Goal: Check status: Check status

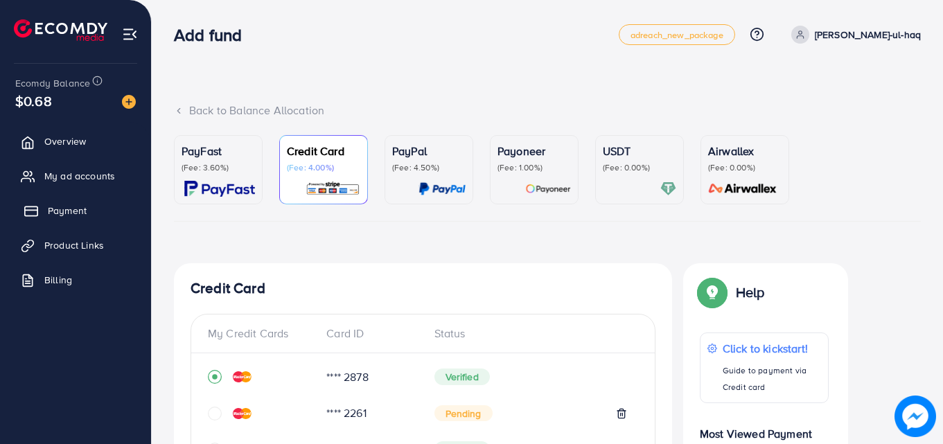
click at [62, 204] on span "Payment" at bounding box center [67, 211] width 39 height 14
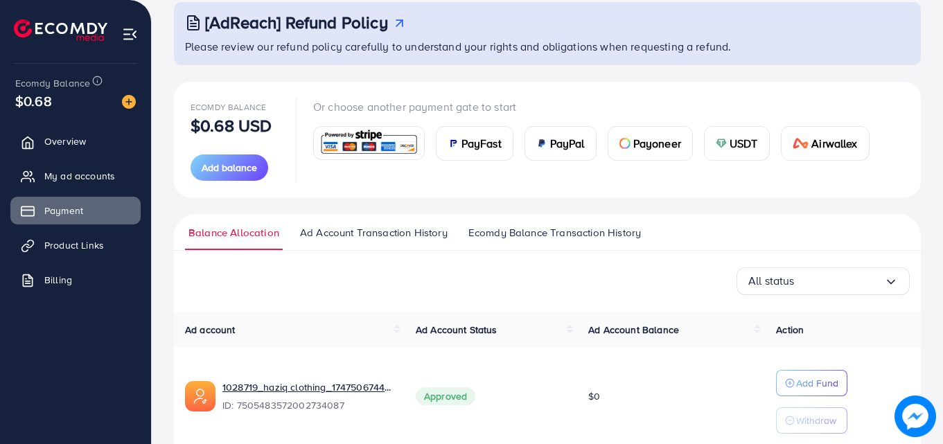
scroll to position [100, 0]
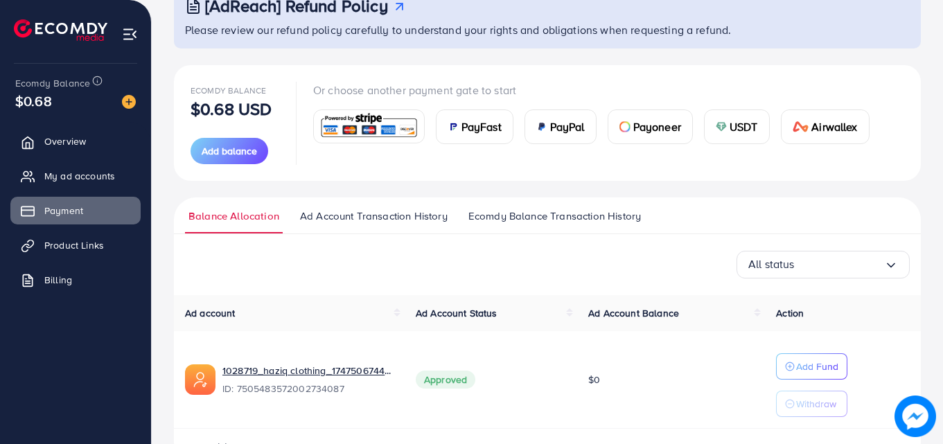
click at [603, 218] on span "Ecomdy Balance Transaction History" at bounding box center [554, 216] width 173 height 15
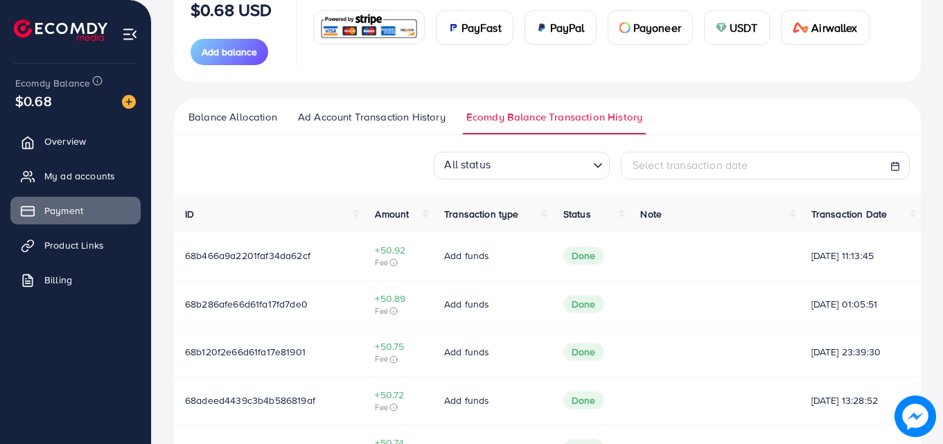
scroll to position [198, 0]
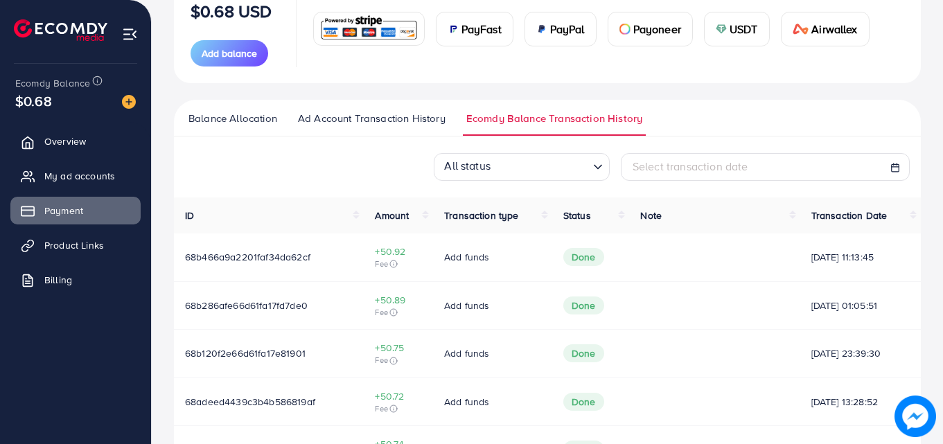
click at [897, 167] on line at bounding box center [896, 167] width 8 height 0
click at [894, 170] on icon at bounding box center [895, 168] width 10 height 10
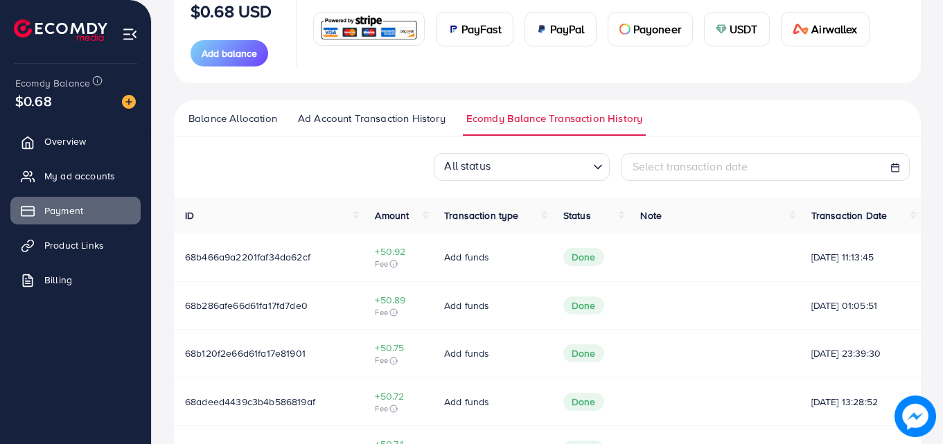
click at [894, 170] on icon at bounding box center [895, 168] width 10 height 10
click at [899, 171] on rect at bounding box center [896, 168] width 8 height 8
click at [771, 173] on div "Select transaction date" at bounding box center [765, 167] width 265 height 16
select select "*"
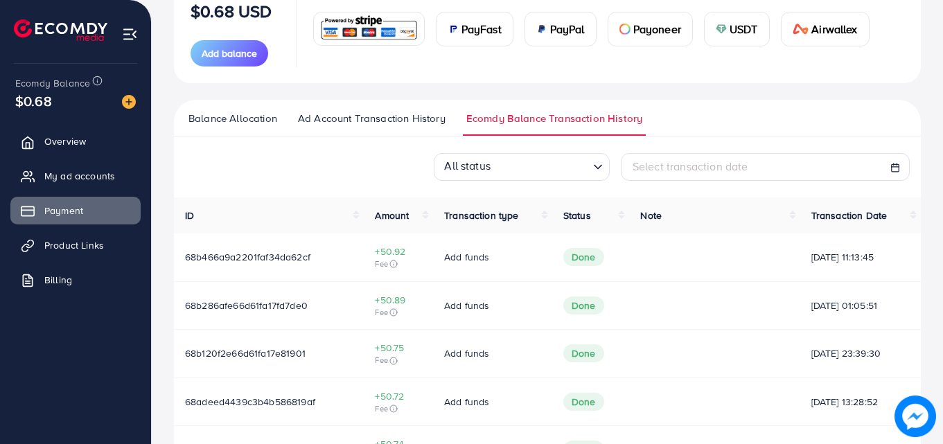
select select "*"
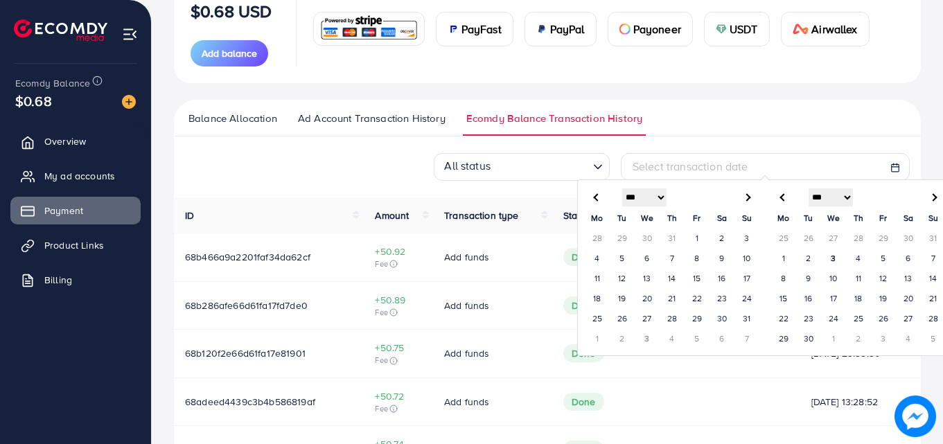
click at [823, 199] on select "*** *** *** *** *** *** *** *** *** *** *** ***" at bounding box center [831, 197] width 44 height 18
click at [833, 260] on td "3" at bounding box center [833, 259] width 25 height 20
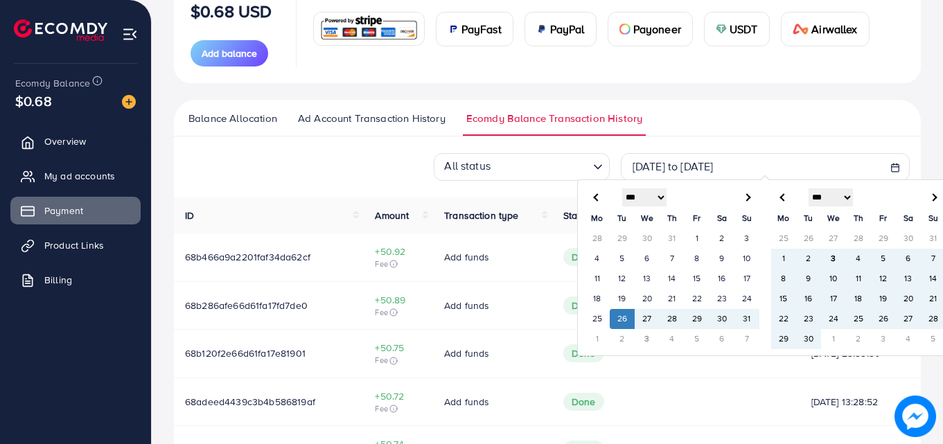
click at [776, 375] on td at bounding box center [714, 354] width 170 height 48
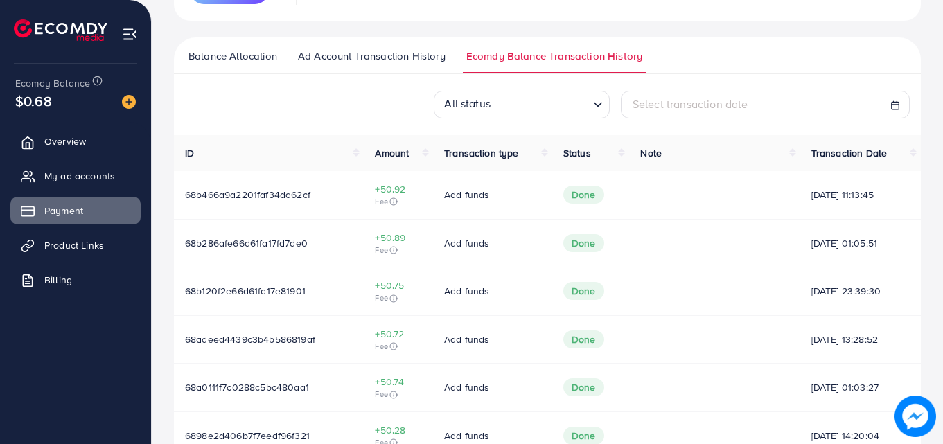
scroll to position [0, 0]
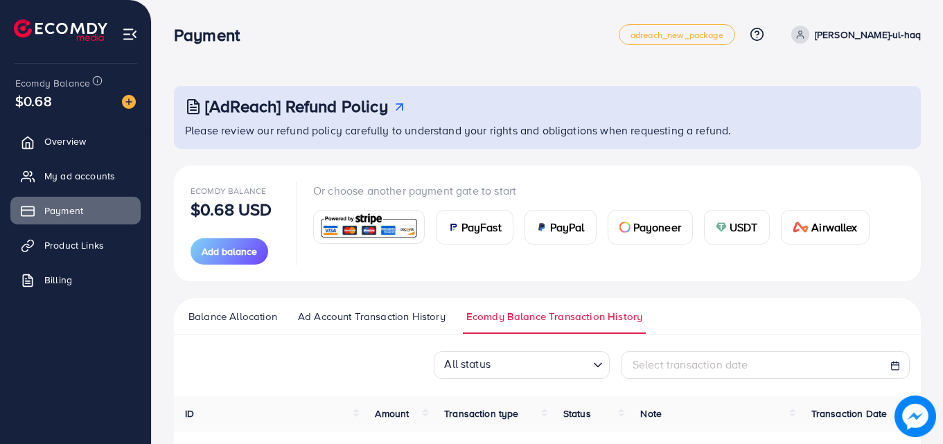
click at [342, 317] on span "Ad Account Transaction History" at bounding box center [372, 316] width 148 height 15
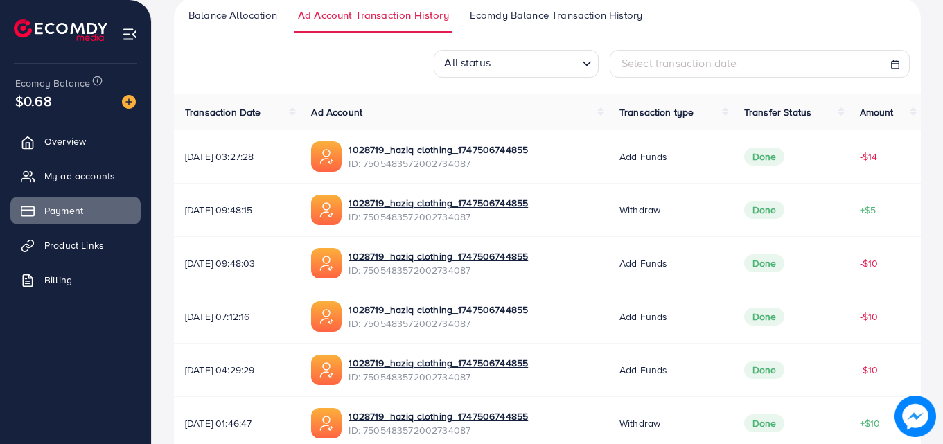
scroll to position [315, 0]
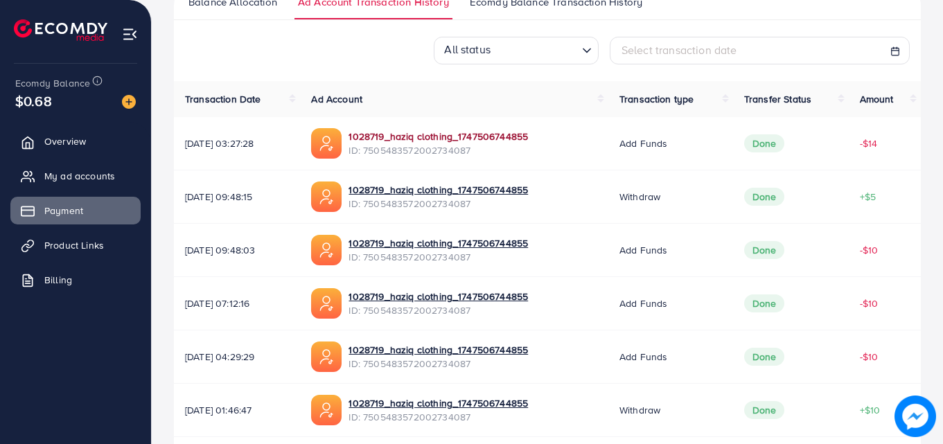
click at [488, 137] on link "1028719_haziq clothing_1747506744855" at bounding box center [437, 137] width 179 height 14
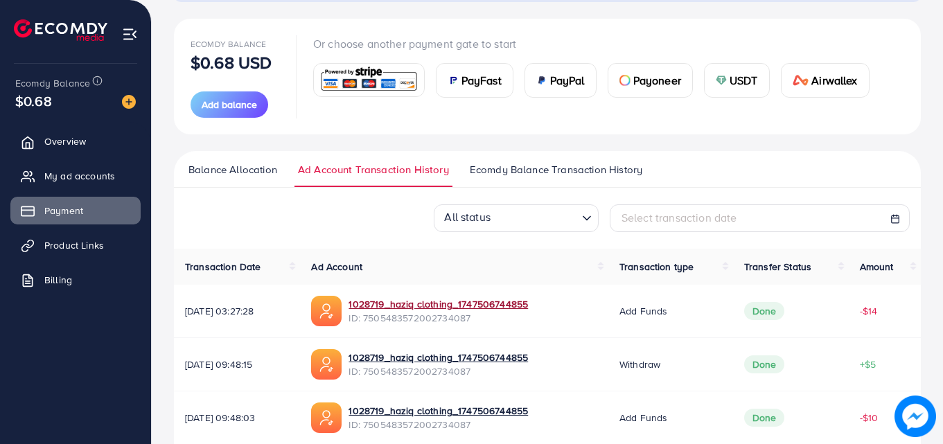
scroll to position [0, 0]
